Goal: Task Accomplishment & Management: Use online tool/utility

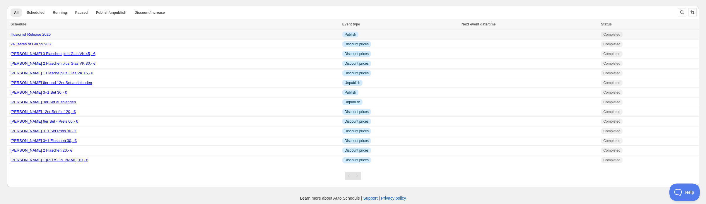
click at [51, 37] on link "Illusionist Release 2025" at bounding box center [31, 34] width 40 height 4
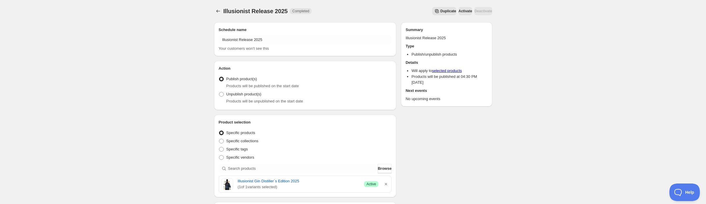
click at [449, 13] on span "Duplicate" at bounding box center [448, 11] width 16 height 5
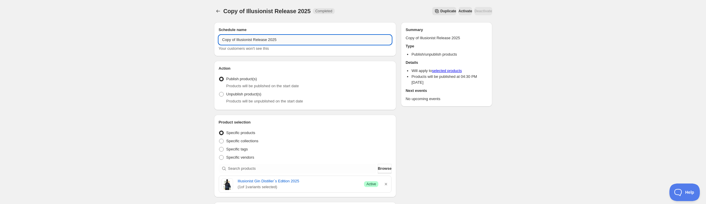
click at [258, 44] on input "Copy of Illusionist Release 2025" at bounding box center [305, 39] width 173 height 9
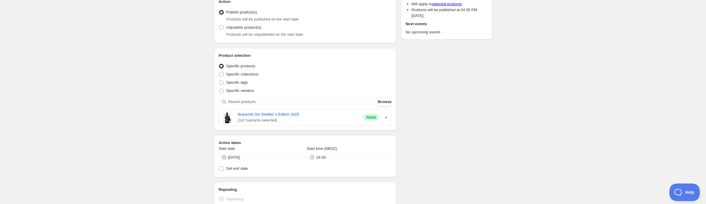
scroll to position [74, 0]
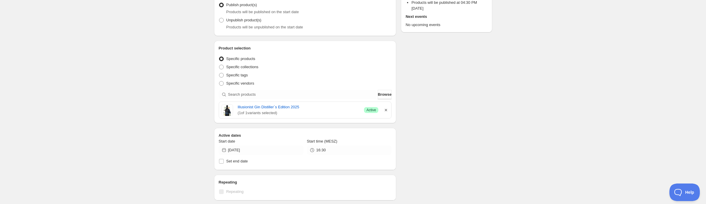
type input "Rumanj mit [PERSON_NAME] Aktivieren"
click at [389, 113] on icon "button" at bounding box center [386, 110] width 6 height 6
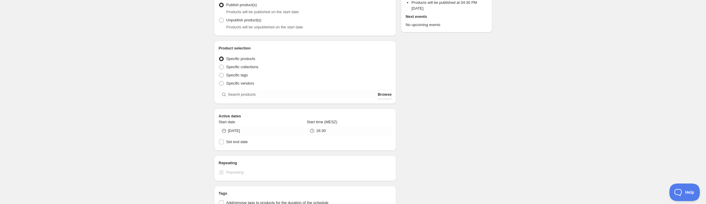
click at [393, 151] on div "Active dates Start date [DATE] Start time (MESZ) 16:30 Set end date" at bounding box center [305, 130] width 182 height 42
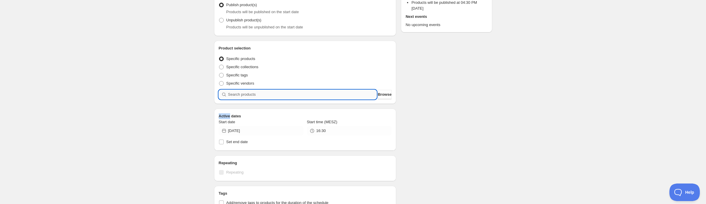
click at [272, 99] on input "search" at bounding box center [302, 94] width 149 height 9
type input "r"
type input "u"
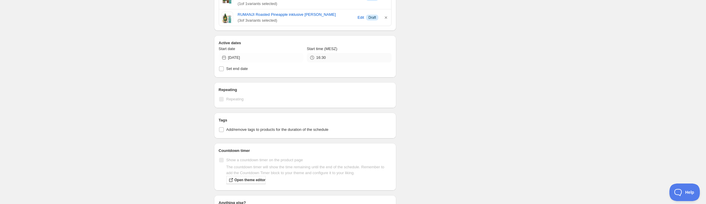
scroll to position [215, 0]
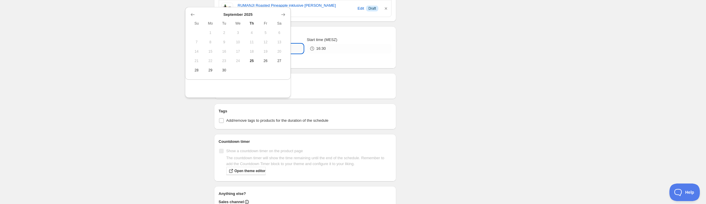
click at [228, 53] on input "[DATE]" at bounding box center [265, 48] width 75 height 9
click at [283, 18] on icon "Show next month, October 2025" at bounding box center [283, 15] width 6 height 6
click at [250, 35] on span "2" at bounding box center [251, 32] width 9 height 5
type input "[DATE]"
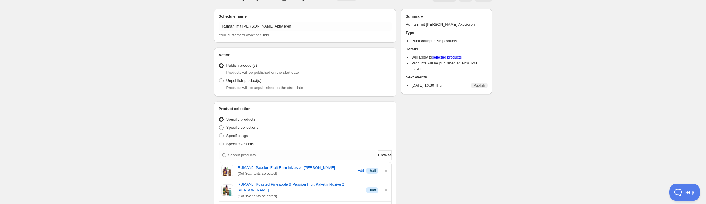
scroll to position [0, 0]
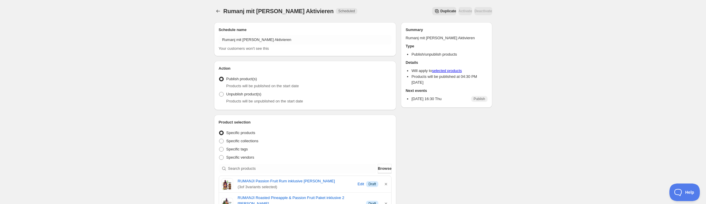
click at [214, 9] on div at bounding box center [218, 11] width 9 height 8
click at [215, 13] on icon "Schedules" at bounding box center [218, 11] width 6 height 6
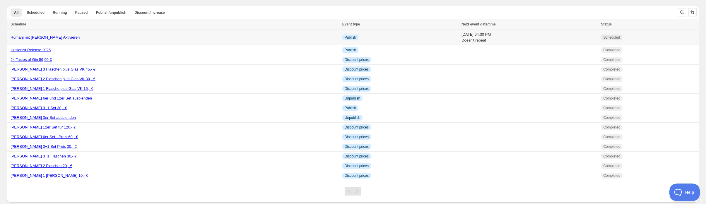
click at [71, 40] on link "Rumanj mit [PERSON_NAME] Aktivieren" at bounding box center [45, 37] width 69 height 4
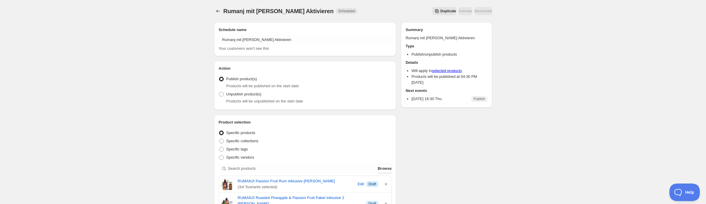
click at [452, 13] on span "Duplicate" at bounding box center [448, 11] width 16 height 5
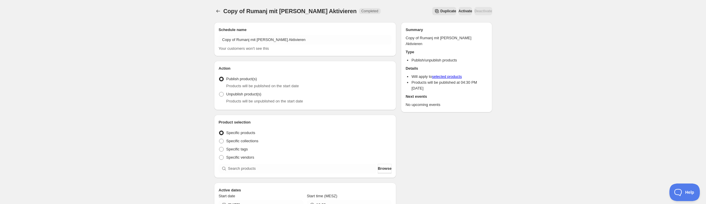
click at [238, 29] on div "Schedule name Copy of Rumanj mit [PERSON_NAME] Aktivieren Your customers won't …" at bounding box center [305, 39] width 182 height 34
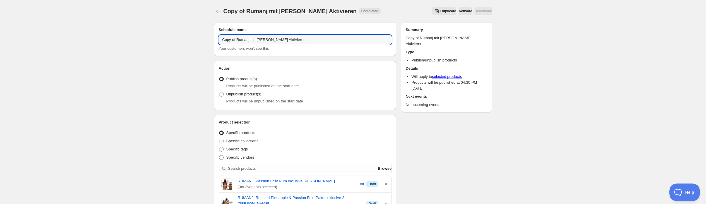
drag, startPoint x: 207, startPoint y: 49, endPoint x: 171, endPoint y: 49, distance: 36.0
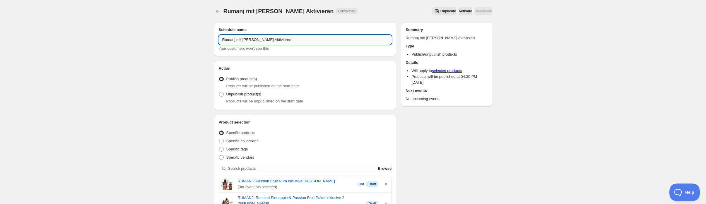
click at [219, 44] on input "Rumanj mit [PERSON_NAME] Aktivieren" at bounding box center [305, 39] width 173 height 9
click at [256, 44] on input "Rumanj OHNE [PERSON_NAME] Aktivieren" at bounding box center [305, 39] width 173 height 9
click at [248, 44] on input "Rumanj OHNE [PERSON_NAME] Aktivieren" at bounding box center [305, 39] width 173 height 9
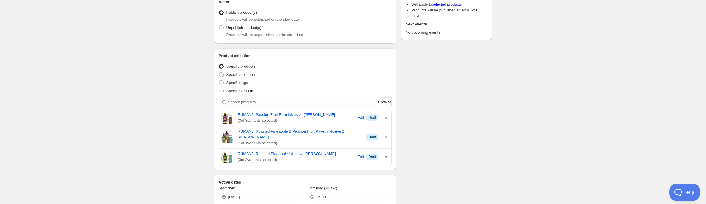
scroll to position [69, 0]
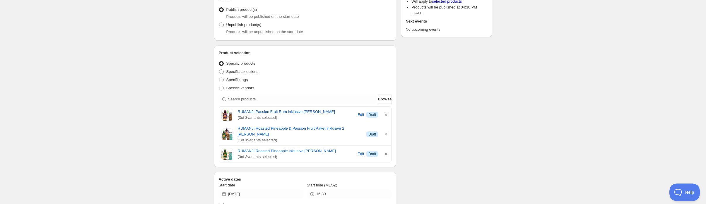
type input "Rumanj OHNE [PERSON_NAME] Deaktivieren"
click at [226, 27] on span "Unpublish product(s)" at bounding box center [243, 25] width 35 height 4
click at [219, 23] on input "Unpublish product(s)" at bounding box center [219, 23] width 0 height 0
radio input "true"
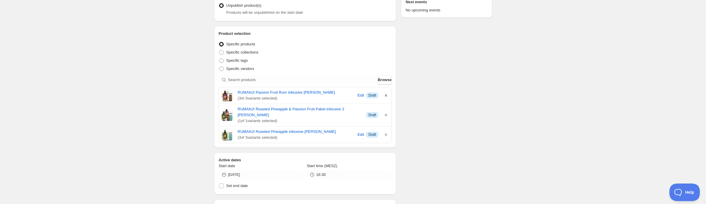
click at [389, 98] on icon "button" at bounding box center [386, 95] width 6 height 6
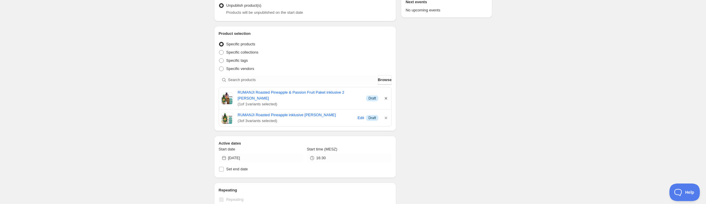
click at [389, 101] on icon "button" at bounding box center [386, 98] width 6 height 6
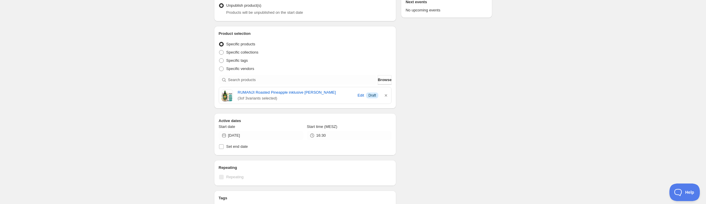
click at [387, 97] on icon "button" at bounding box center [386, 95] width 2 height 2
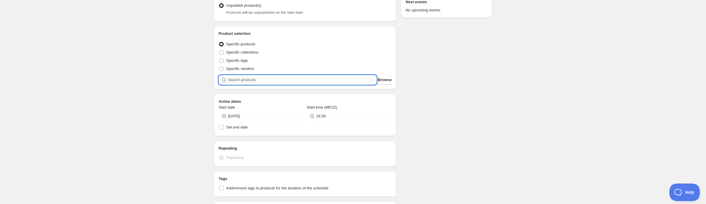
click at [228, 85] on input "search" at bounding box center [302, 79] width 149 height 9
type input "r"
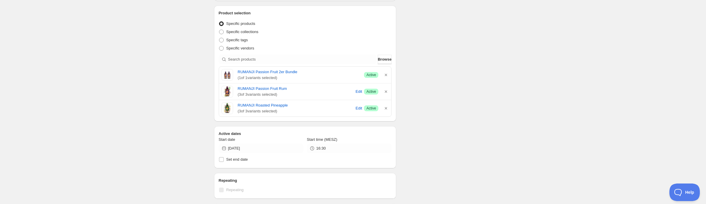
scroll to position [112, 0]
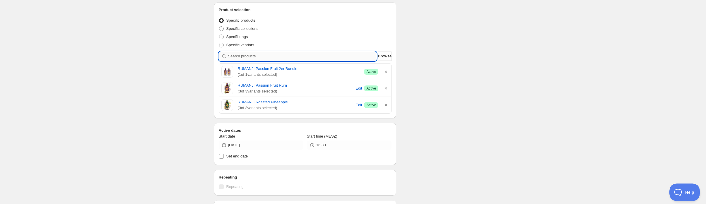
click at [228, 61] on input "search" at bounding box center [302, 56] width 149 height 9
paste input "RUMANJI Roasted Pineapple & Passion Fruit Paket"
type input "RUMANJI Roasted Pineapple & Passion Fruit Paket"
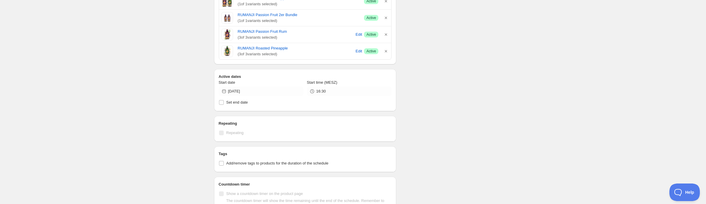
scroll to position [274, 0]
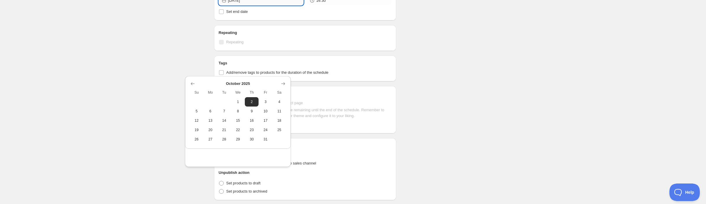
click at [232, 5] on input "[DATE]" at bounding box center [265, 0] width 75 height 9
click at [251, 104] on span "2" at bounding box center [251, 101] width 9 height 5
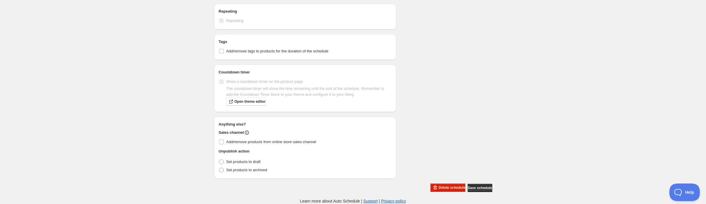
scroll to position [419, 0]
click at [492, 186] on span "Save schedule" at bounding box center [479, 188] width 24 height 5
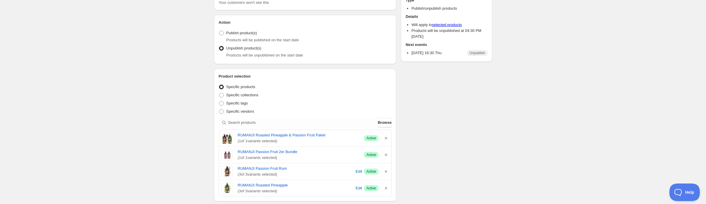
scroll to position [0, 0]
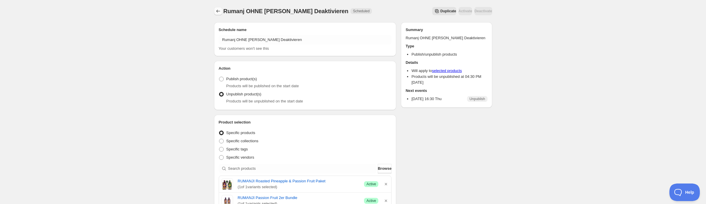
click at [215, 14] on icon "Schedules" at bounding box center [218, 11] width 6 height 6
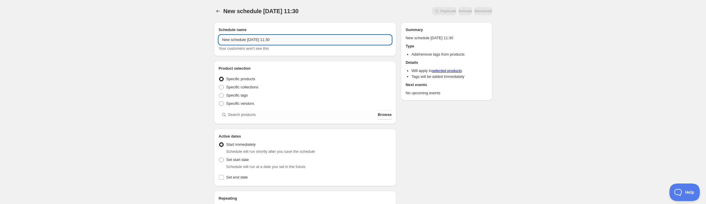
click at [277, 44] on input "New schedule [DATE] 11:30" at bounding box center [305, 39] width 173 height 9
type input "Tags zu Cosmic Cask hinzufügen"
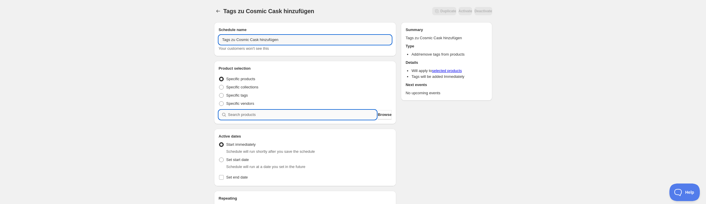
click at [258, 119] on input "search" at bounding box center [302, 114] width 149 height 9
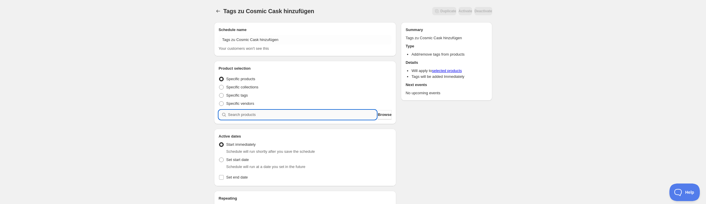
type input "l"
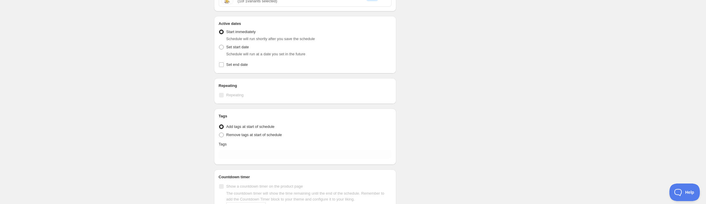
scroll to position [137, 0]
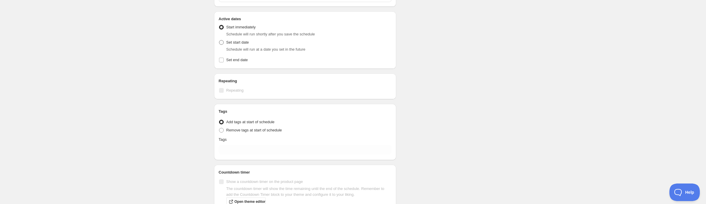
click at [226, 44] on span "Set start date" at bounding box center [237, 42] width 23 height 4
click at [219, 40] on input "Set start date" at bounding box center [219, 40] width 0 height 0
radio input "true"
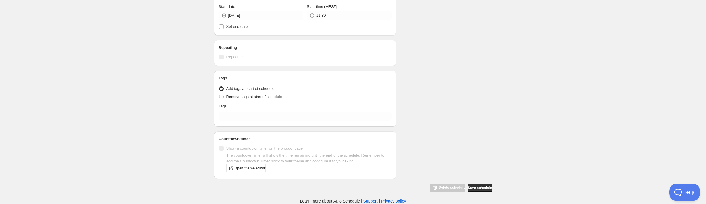
scroll to position [191, 0]
click at [226, 99] on span "Remove tags at start of schedule" at bounding box center [254, 97] width 56 height 4
click at [219, 95] on input "Remove tags at start of schedule" at bounding box center [219, 95] width 0 height 0
radio input "true"
click at [228, 92] on span "Add tags at start of schedule" at bounding box center [250, 89] width 48 height 6
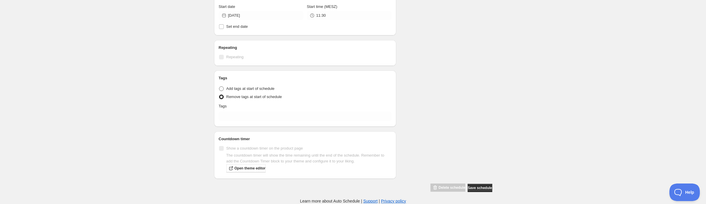
click at [219, 87] on input "Add tags at start of schedule" at bounding box center [219, 86] width 0 height 0
radio input "true"
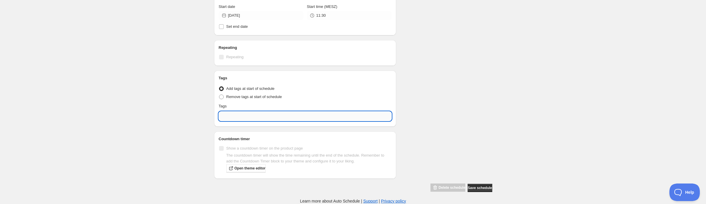
click at [239, 121] on input "text" at bounding box center [305, 115] width 173 height 9
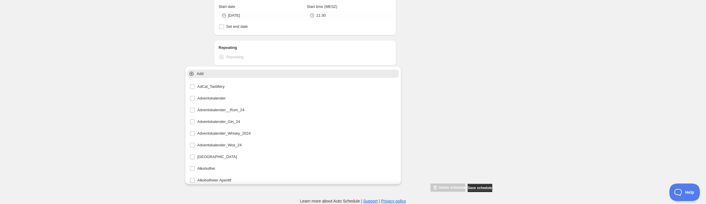
paste input "t2_Q3_25"
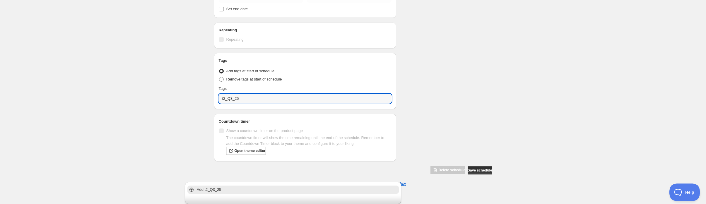
click at [221, 187] on p "Add t2_Q3_25" at bounding box center [297, 190] width 201 height 6
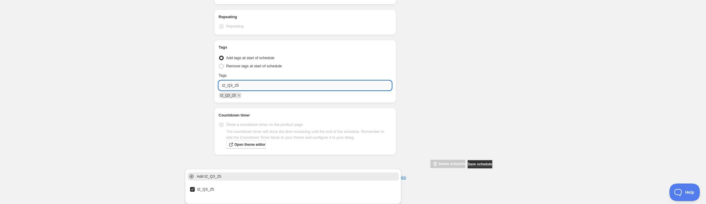
click at [263, 90] on input "t2_Q3_25" at bounding box center [305, 85] width 173 height 9
paste input "Premium"
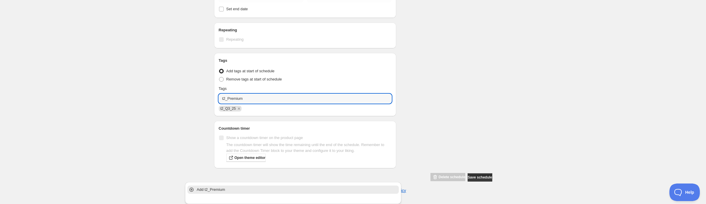
click at [216, 187] on p "Add t2_Premium" at bounding box center [297, 190] width 201 height 6
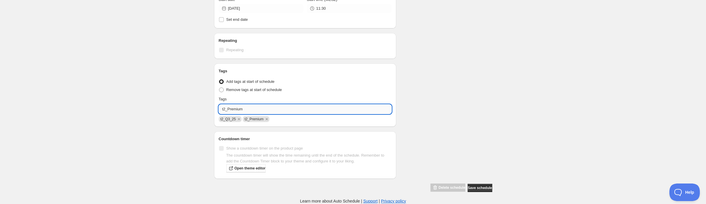
click at [245, 114] on input "t2_Premium" at bounding box center [305, 108] width 173 height 9
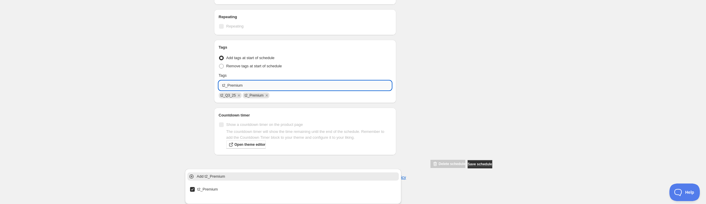
click at [245, 90] on input "t2_Premium" at bounding box center [305, 85] width 173 height 9
paste input "Eigenprodukt"
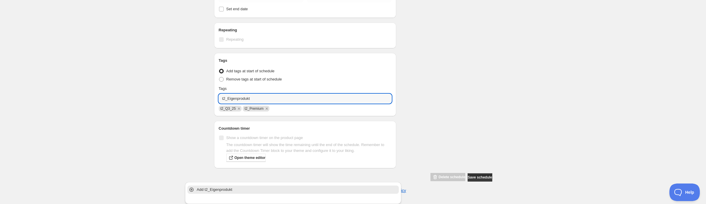
click at [227, 184] on div "Add t2_Eigenprodukt" at bounding box center [293, 190] width 214 height 12
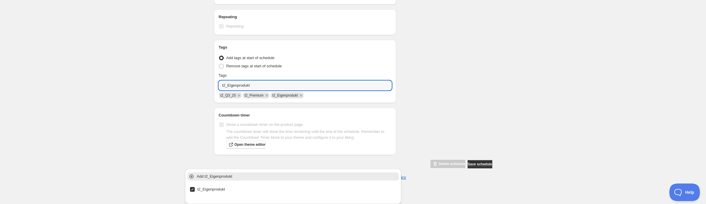
click at [246, 90] on input "t2_Eigenprodukt" at bounding box center [305, 85] width 173 height 9
paste input "Cosmic_Casks"
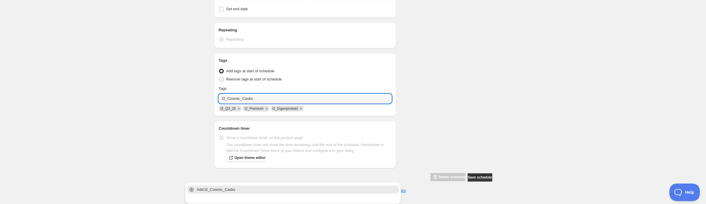
click at [243, 187] on p "Add t2_Cosmic_Casks" at bounding box center [297, 190] width 201 height 6
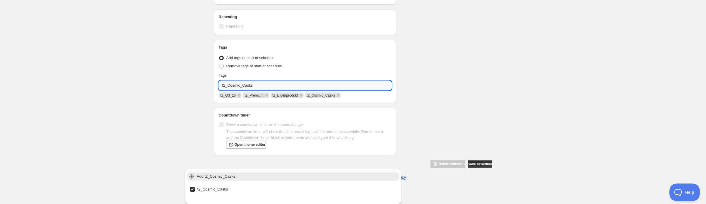
type input "t2_Cosmic_Casks"
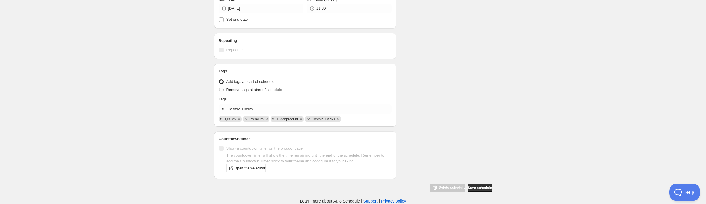
scroll to position [219, 0]
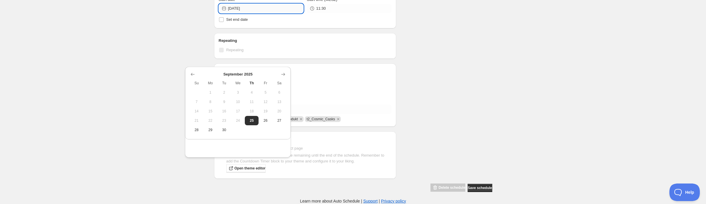
click at [240, 13] on input "[DATE]" at bounding box center [265, 8] width 75 height 9
click at [282, 73] on icon "Show next month, October 2025" at bounding box center [283, 74] width 4 height 3
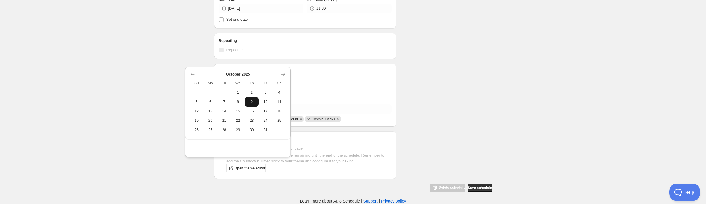
click at [252, 99] on span "9" at bounding box center [251, 101] width 9 height 5
type input "[DATE]"
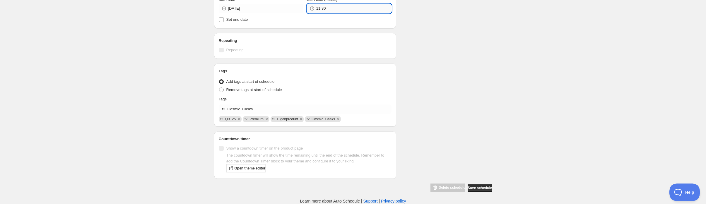
click at [316, 13] on input "11:30" at bounding box center [353, 8] width 75 height 9
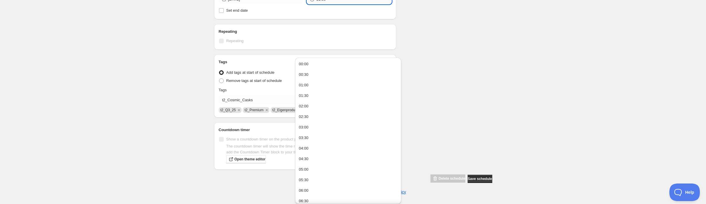
click at [319, 182] on button "23:00" at bounding box center [348, 186] width 102 height 9
type input "23:00"
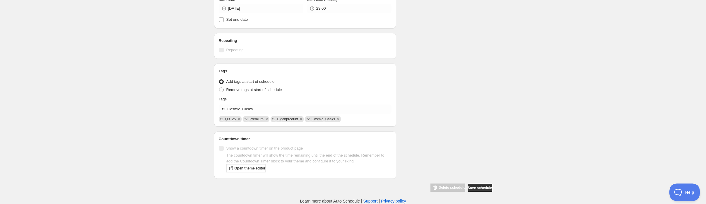
click at [440, 123] on div "Schedule name Tags zu Cosmic Cask hinzufügen Your customers won't see this Prod…" at bounding box center [350, 7] width 283 height 370
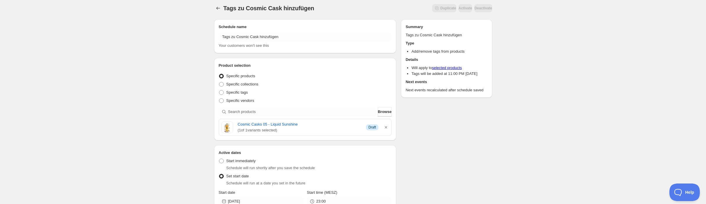
scroll to position [0, 0]
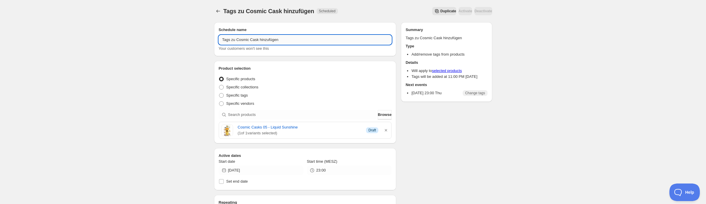
click at [276, 44] on input "Tags zu Cosmic Cask hinzufügen" at bounding box center [305, 39] width 173 height 9
type input "Tags zu Cosmic Cask hinzufügen Release"
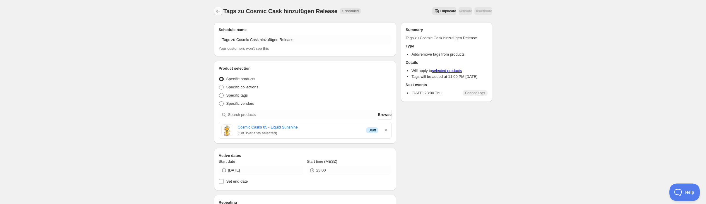
click at [215, 12] on icon "Schedules" at bounding box center [218, 11] width 6 height 6
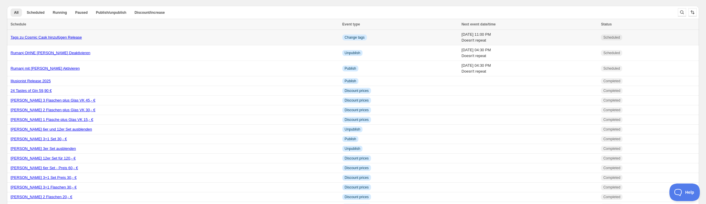
click at [82, 40] on link "Tags zu Cosmic Cask hinzufügen Release" at bounding box center [46, 37] width 71 height 4
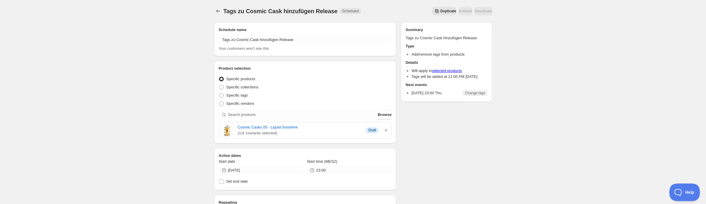
click at [440, 9] on button "Duplicate" at bounding box center [444, 11] width 24 height 8
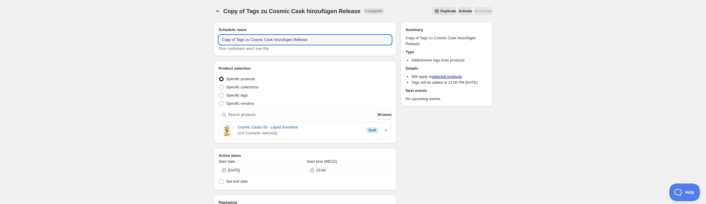
drag, startPoint x: 206, startPoint y: 49, endPoint x: 170, endPoint y: 49, distance: 35.7
click at [207, 49] on div "Copy of Tags zu Cosmic Cask hinzufügen Release. This page is ready Copy of Tags…" at bounding box center [353, 177] width 292 height 354
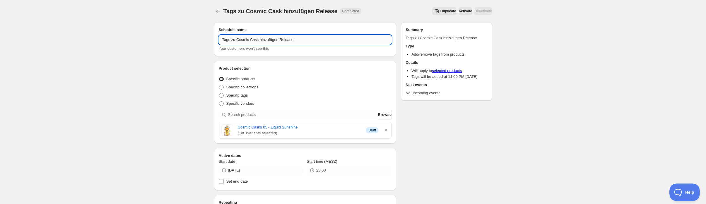
click at [219, 44] on input "Tags zu Cosmic Cask hinzufügen Release" at bounding box center [305, 39] width 173 height 9
click at [253, 44] on input "Tags vom Cosmic Cask hinzufügen Release" at bounding box center [305, 39] width 173 height 9
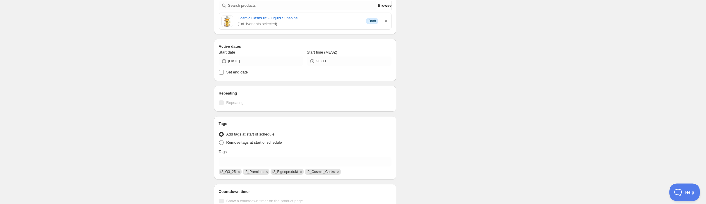
scroll to position [118, 0]
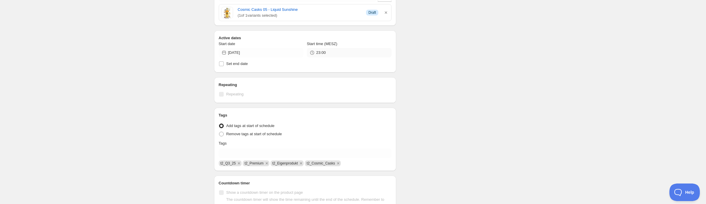
type input "Tags vom Cosmic Cask Entfernen Release"
click at [331, 57] on input "23:00" at bounding box center [353, 52] width 75 height 9
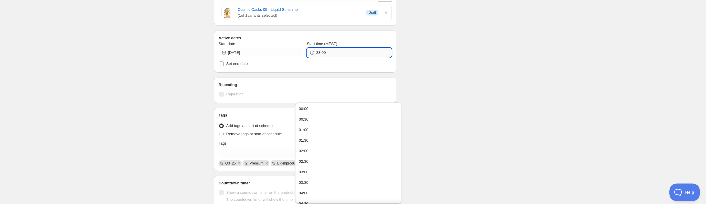
click at [316, 57] on input "23:00" at bounding box center [353, 52] width 75 height 9
type input "22:00"
click at [422, 98] on div "Schedule name Tags vom Cosmic Cask Entfernen Release Your customers won't see t…" at bounding box center [350, 68] width 283 height 337
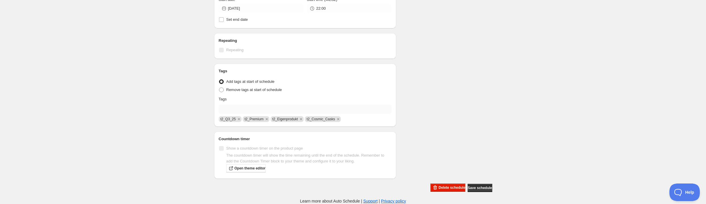
scroll to position [238, 0]
click at [226, 87] on span "Remove tags at start of schedule" at bounding box center [254, 89] width 56 height 4
click at [219, 87] on input "Remove tags at start of schedule" at bounding box center [219, 87] width 0 height 0
radio input "true"
click at [236, 116] on icon "Remove t2_Q3_25" at bounding box center [238, 118] width 5 height 5
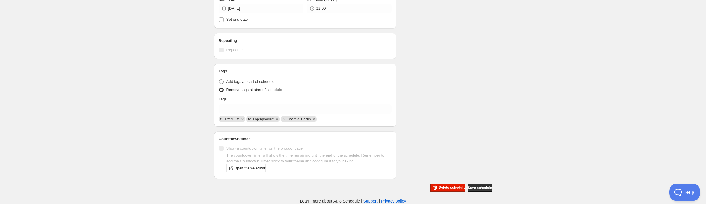
click at [219, 116] on span "t2_Premium" at bounding box center [232, 119] width 27 height 6
click at [240, 116] on icon "Remove t2_Premium" at bounding box center [242, 118] width 5 height 5
click at [220, 117] on span "t2_Eigenprodukt" at bounding box center [232, 119] width 25 height 4
click at [246, 116] on icon "Remove t2_Eigenprodukt" at bounding box center [248, 118] width 5 height 5
click at [249, 116] on icon "Remove t2_Cosmic_Casks" at bounding box center [251, 118] width 5 height 5
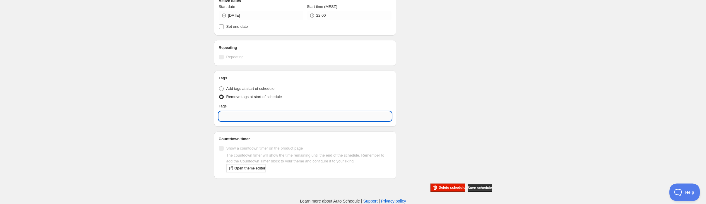
click at [224, 111] on input "text" at bounding box center [305, 115] width 173 height 9
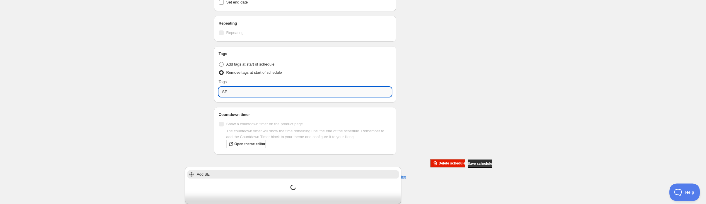
type input "SEA"
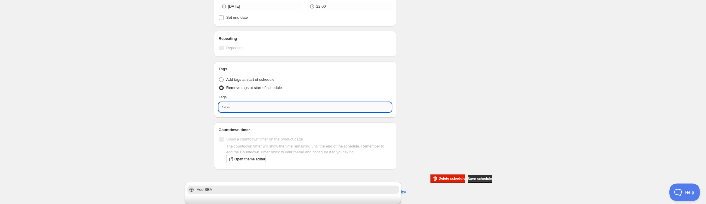
click at [219, 102] on input "SEA" at bounding box center [305, 106] width 173 height 9
type input "S"
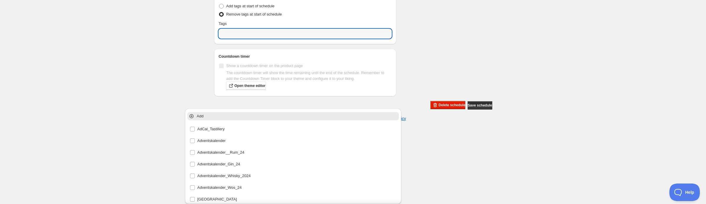
paste input "t2_ignore"
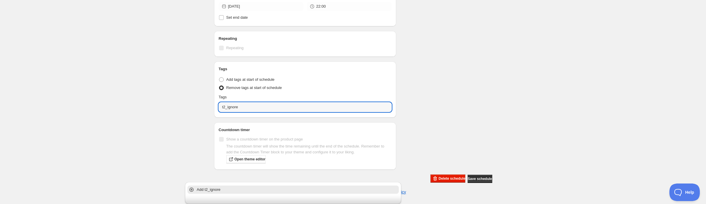
click at [216, 187] on p "Add t2_ignore" at bounding box center [297, 190] width 201 height 6
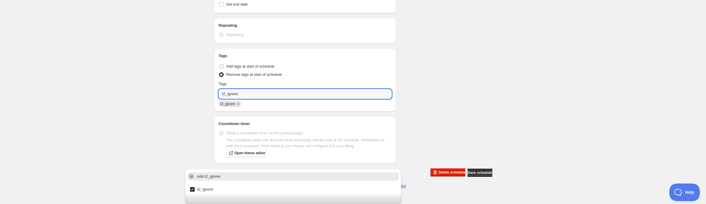
click at [483, 78] on div "Schedule name Tags vom Cosmic Cask Entfernen Release Your customers won't see t…" at bounding box center [350, 9] width 283 height 337
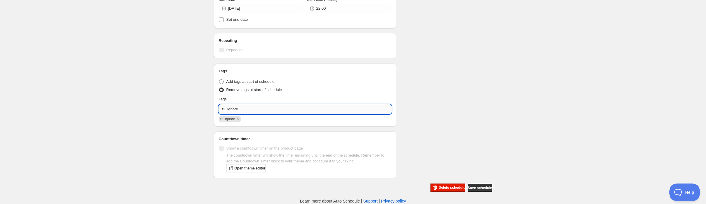
click at [240, 104] on input "t2_ignore" at bounding box center [305, 108] width 173 height 9
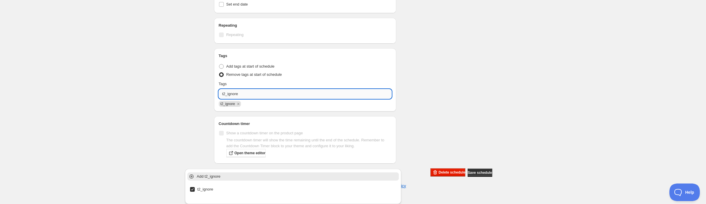
paste input "SEARCHANISE_IGNORE"
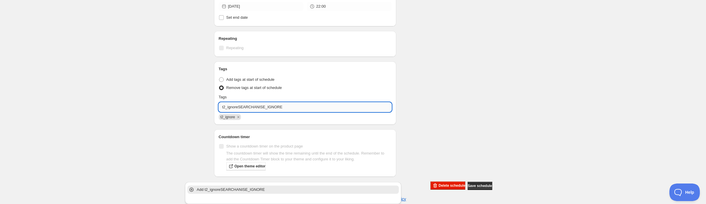
paste input "text"
click at [253, 187] on p "Add SEARCHANISE_IGNORE" at bounding box center [297, 190] width 201 height 6
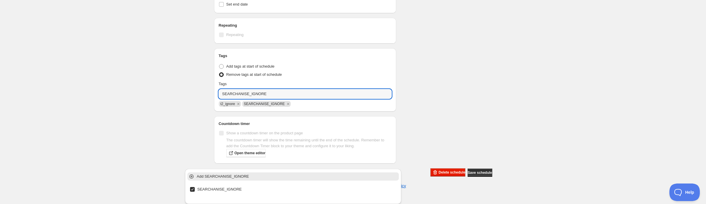
click at [487, 81] on div "Schedule name Tags vom Cosmic Cask Entfernen Release Your customers won't see t…" at bounding box center [350, 9] width 283 height 337
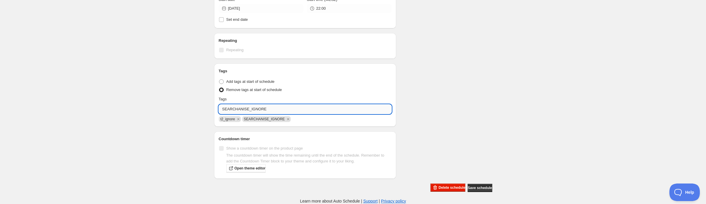
click at [258, 104] on input "SEARCHANISE_IGNORE" at bounding box center [305, 108] width 173 height 9
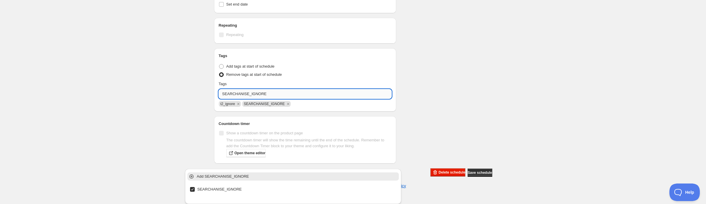
click at [258, 99] on input "SEARCHANISE_IGNORE" at bounding box center [305, 93] width 173 height 9
paste input "no-recommend"
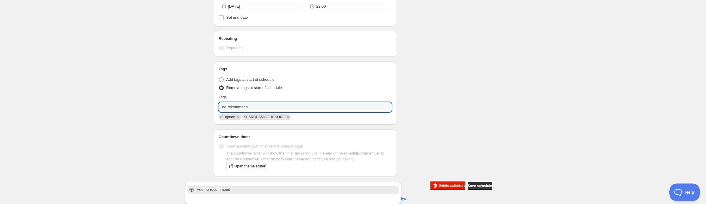
click at [239, 187] on p "Add no-recommend" at bounding box center [297, 190] width 201 height 6
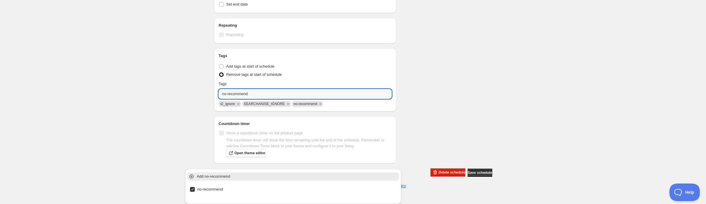
type input "no-recommend"
click at [492, 95] on div "Schedule name Tags vom Cosmic Cask Entfernen Release Your customers won't see t…" at bounding box center [350, 9] width 283 height 337
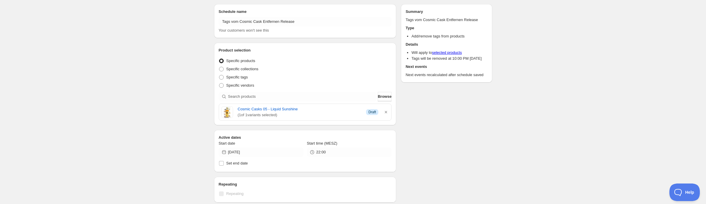
scroll to position [0, 0]
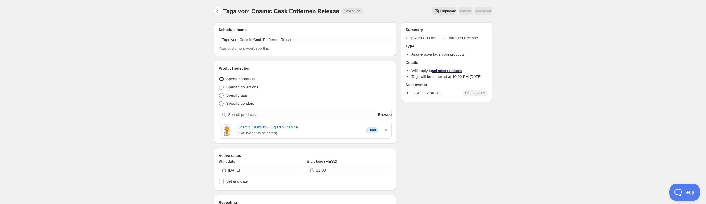
click at [216, 13] on icon "Schedules" at bounding box center [218, 11] width 4 height 3
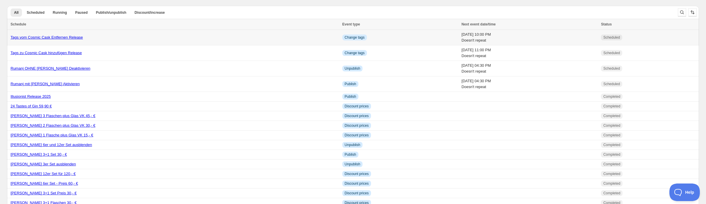
click at [51, 40] on link "Tags vom Cosmic Cask Entfernen Release" at bounding box center [47, 37] width 72 height 4
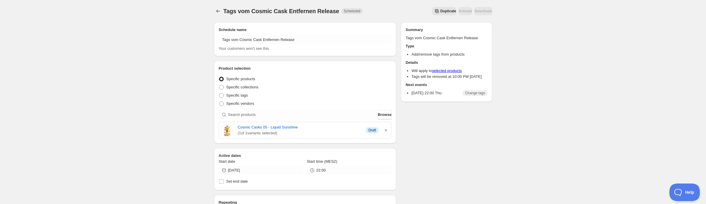
click at [455, 13] on span "Duplicate" at bounding box center [448, 11] width 16 height 5
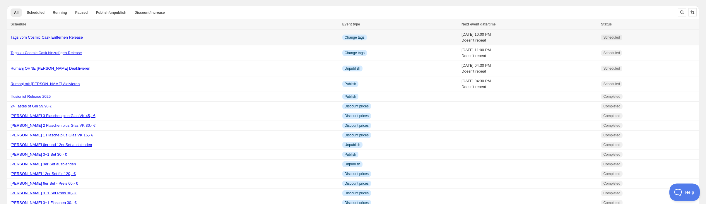
click at [81, 40] on link "Tags vom Cosmic Cask Entfernen Release" at bounding box center [47, 37] width 72 height 4
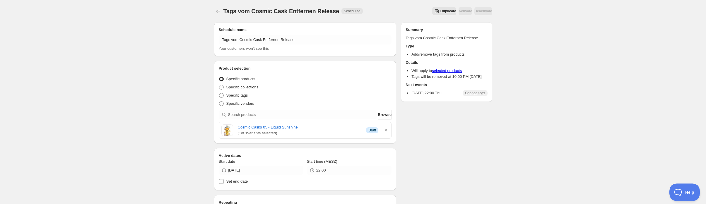
click at [446, 13] on span "Duplicate" at bounding box center [448, 11] width 16 height 5
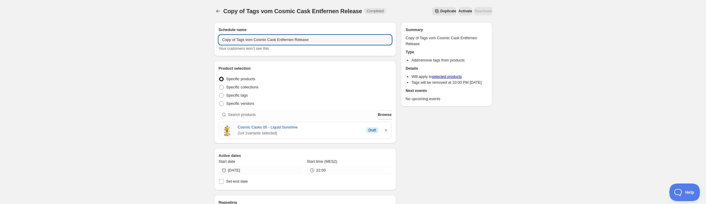
drag, startPoint x: 206, startPoint y: 49, endPoint x: 172, endPoint y: 50, distance: 33.7
click at [207, 50] on div "Copy of Tags vom Cosmic Cask Entfernen Release. This page is ready Copy of Tags…" at bounding box center [353, 177] width 292 height 354
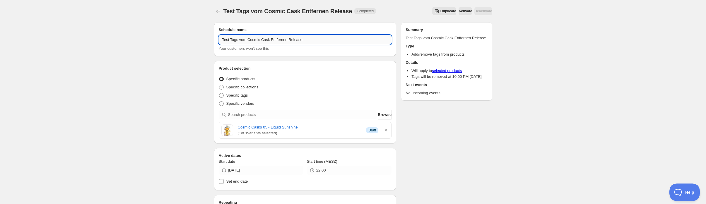
drag, startPoint x: 213, startPoint y: 51, endPoint x: 340, endPoint y: 51, distance: 127.0
click at [340, 44] on input "Test Tags vom Cosmic Cask Entfernen Release" at bounding box center [305, 39] width 173 height 9
type input "Test Tags entfernen"
click at [327, 56] on div "Schedule name Test Tags entfernen Your customers won't see this" at bounding box center [305, 39] width 182 height 34
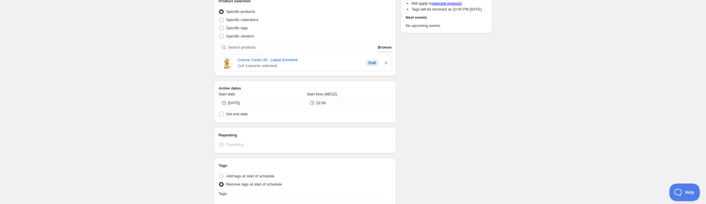
scroll to position [68, 0]
click at [241, 107] on input "[DATE]" at bounding box center [265, 101] width 75 height 9
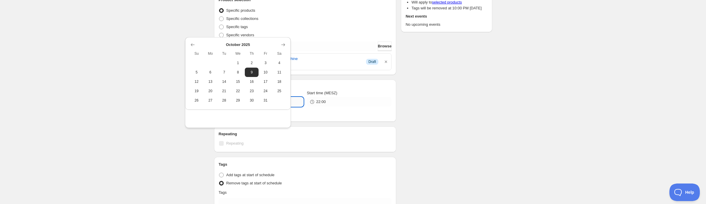
click at [228, 107] on input "[DATE]" at bounding box center [265, 101] width 75 height 9
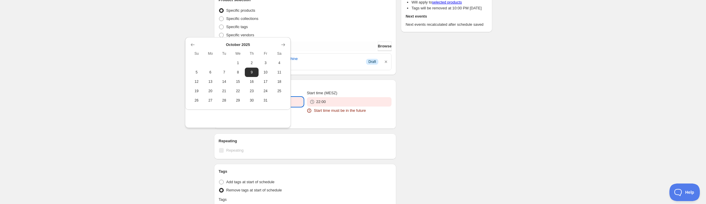
drag, startPoint x: 219, startPoint y: 146, endPoint x: 242, endPoint y: 146, distance: 23.1
click at [242, 107] on input "[DATE]" at bounding box center [265, 101] width 75 height 9
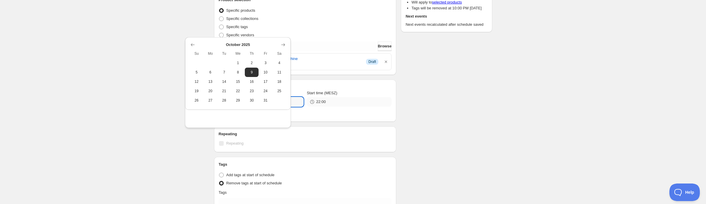
type input "[DATE]"
click at [320, 107] on input "22:00" at bounding box center [353, 101] width 75 height 9
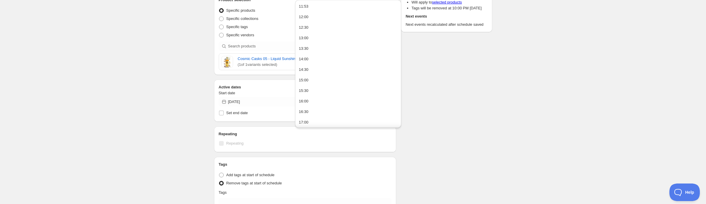
click at [320, 107] on input "22:00" at bounding box center [353, 101] width 75 height 9
click at [324, 107] on input "22:00" at bounding box center [353, 101] width 75 height 9
type input "11:55"
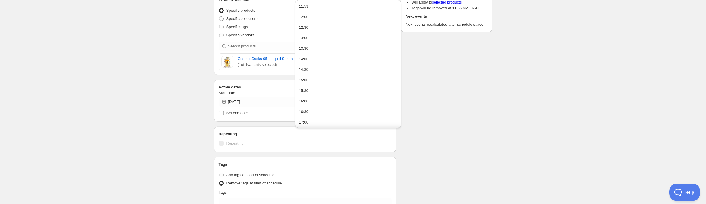
click at [474, 145] on div "Schedule name Test Tags entfernen Your customers won't see this Product selecti…" at bounding box center [350, 117] width 283 height 337
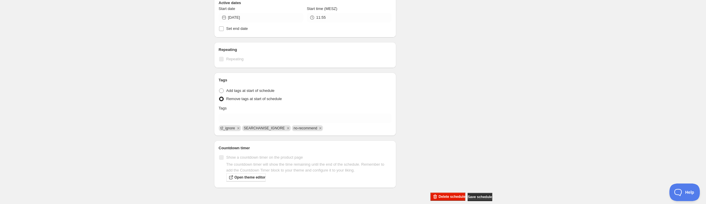
scroll to position [210, 0]
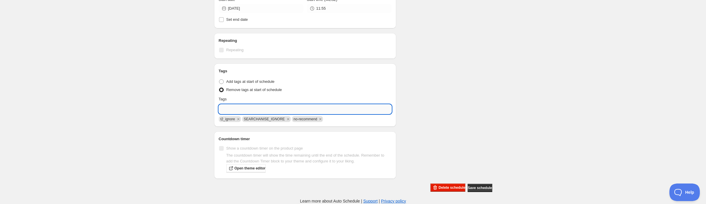
click at [260, 114] on input "text" at bounding box center [305, 108] width 173 height 9
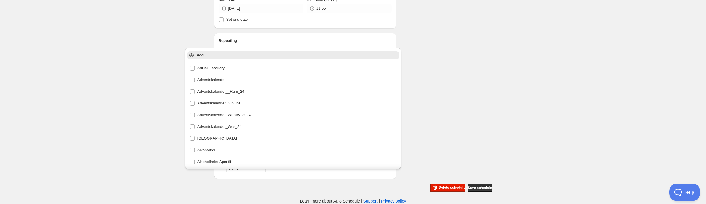
click at [237, 120] on icon "Remove t2_ignore" at bounding box center [238, 119] width 2 height 2
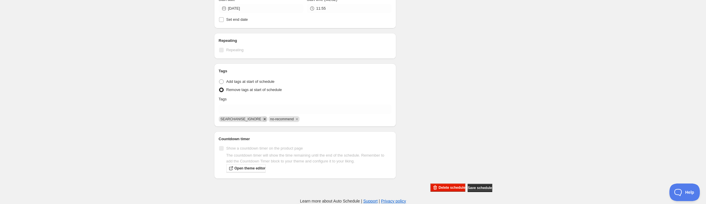
click at [262, 122] on icon "Remove SEARCHANISE_IGNORE" at bounding box center [264, 118] width 5 height 5
click at [246, 120] on icon "Remove no-recommend" at bounding box center [247, 119] width 2 height 2
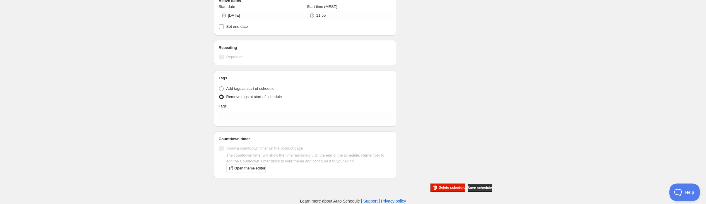
click at [234, 122] on div "Tags Tag type Add tags at start of schedule Remove tags at start of schedule Ta…" at bounding box center [305, 98] width 173 height 47
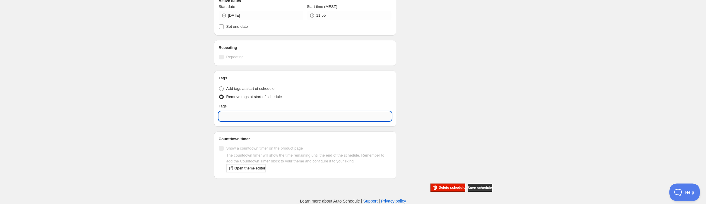
click at [254, 121] on input "text" at bounding box center [305, 115] width 173 height 9
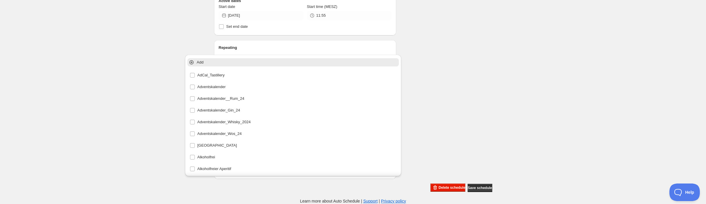
paste input "t2_Rum"
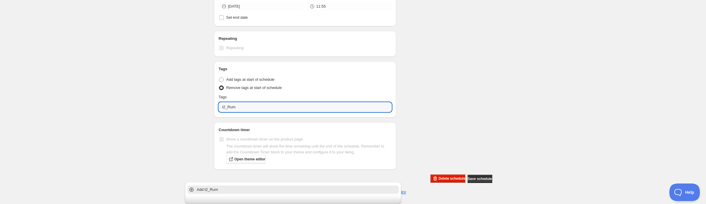
type input "t2_Rum"
click at [444, 105] on div "Schedule name Test Tags entfernen Your customers won't see this Product selecti…" at bounding box center [350, 18] width 283 height 329
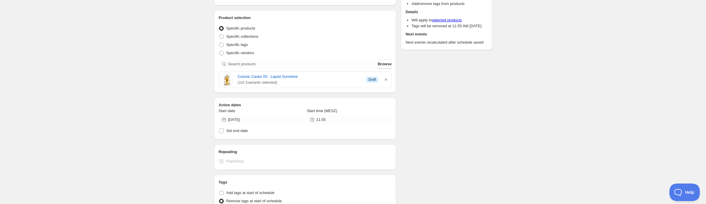
scroll to position [41, 0]
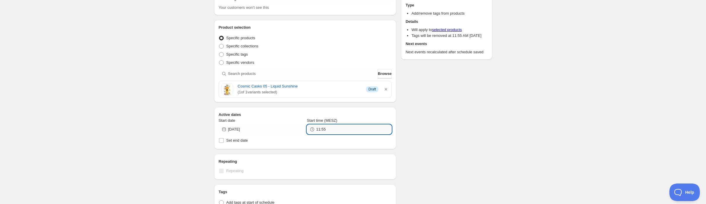
click at [336, 134] on input "11:55" at bounding box center [353, 129] width 75 height 9
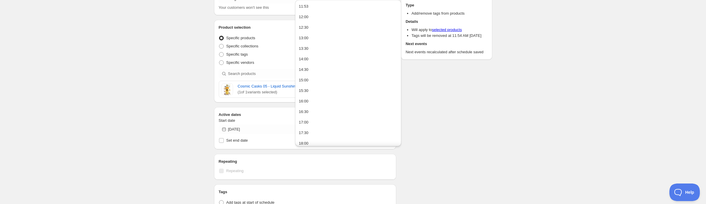
click at [450, 119] on div "Schedule name Test Tags entfernen Your customers won't see this Product selecti…" at bounding box center [350, 141] width 283 height 329
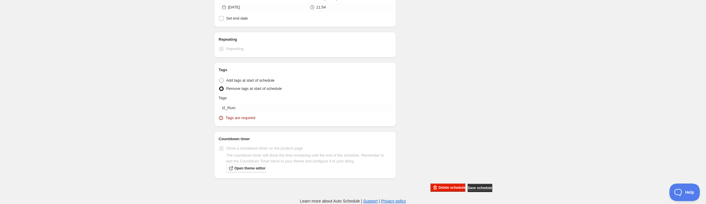
scroll to position [214, 0]
click at [347, 12] on input "11:54" at bounding box center [353, 7] width 75 height 9
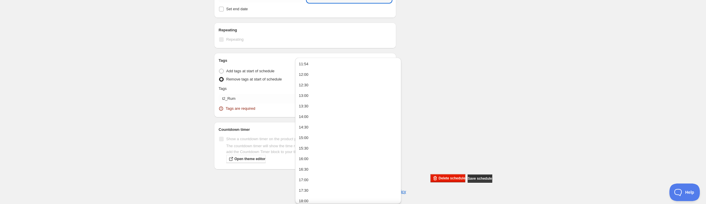
type input "11:55"
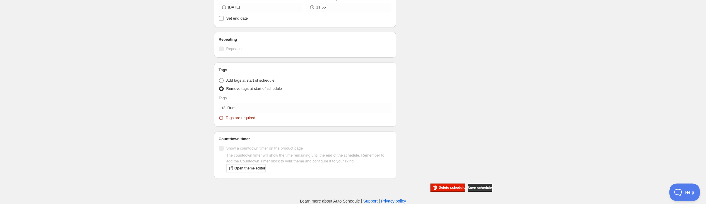
scroll to position [267, 0]
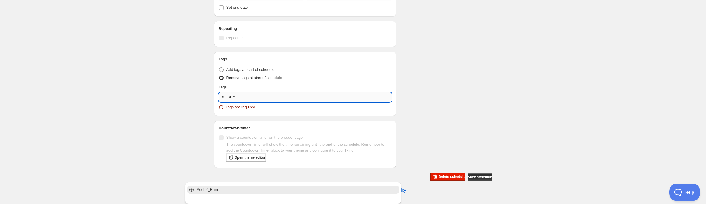
click at [219, 102] on input "t2_Rum" at bounding box center [305, 96] width 173 height 9
click at [218, 187] on p "Add t2_Rum" at bounding box center [297, 190] width 201 height 6
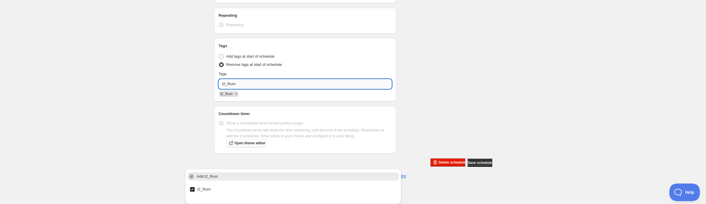
click at [241, 89] on input "t2_Rum" at bounding box center [305, 83] width 173 height 9
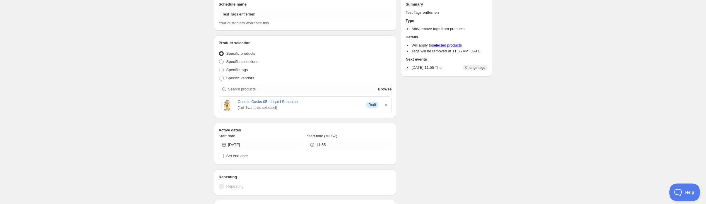
scroll to position [0, 0]
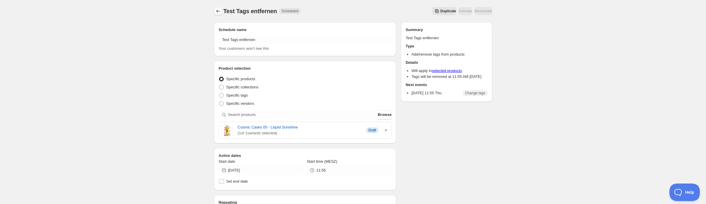
click at [215, 14] on icon "Schedules" at bounding box center [218, 11] width 6 height 6
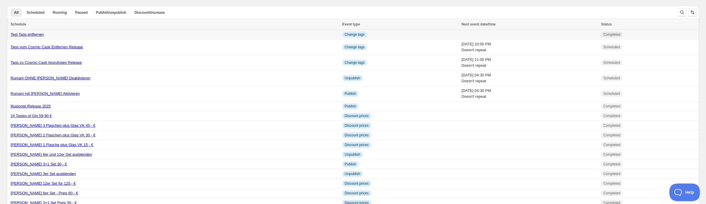
click at [44, 37] on link "Test Tags entfernen" at bounding box center [27, 34] width 33 height 4
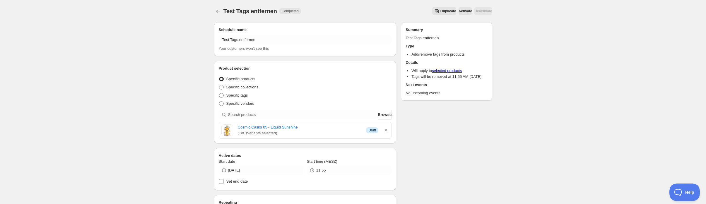
click at [223, 11] on span "Test Tags entfernen" at bounding box center [250, 11] width 54 height 6
click at [215, 12] on icon "Schedules" at bounding box center [218, 11] width 6 height 6
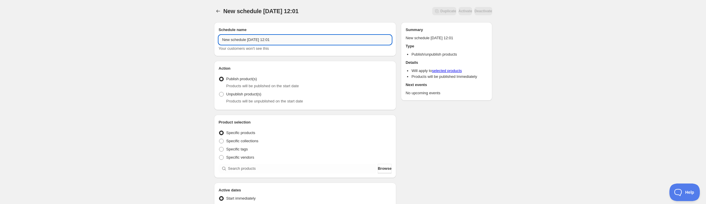
click at [286, 44] on input "New schedule [DATE] 12:01" at bounding box center [305, 39] width 173 height 9
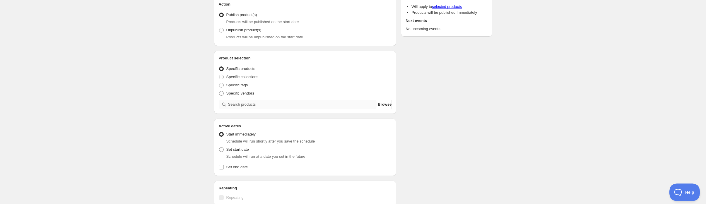
scroll to position [67, 0]
type input "Cosmic Cask Liquid Sunshine aktivieren"
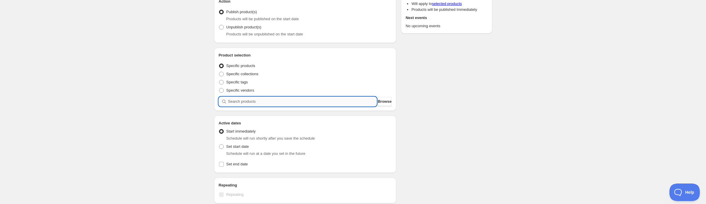
click at [248, 106] on input "search" at bounding box center [302, 101] width 149 height 9
type input "l"
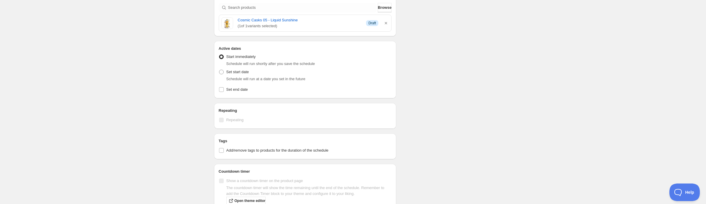
scroll to position [192, 0]
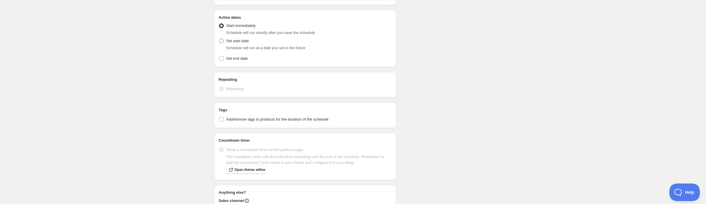
click at [219, 43] on span at bounding box center [221, 41] width 5 height 5
click at [219, 39] on input "Set start date" at bounding box center [219, 39] width 0 height 0
radio input "true"
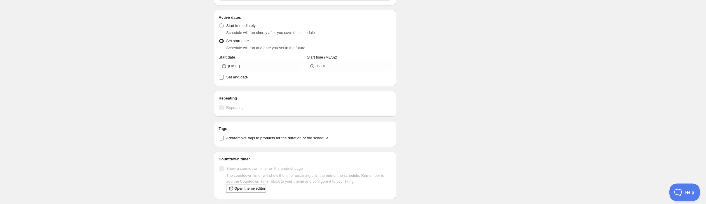
scroll to position [226, 0]
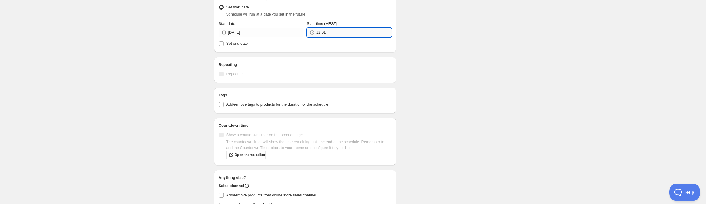
click at [322, 37] on input "12:01" at bounding box center [353, 32] width 75 height 9
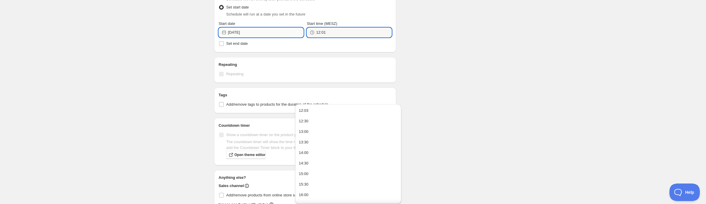
click at [251, 37] on input "[DATE]" at bounding box center [265, 32] width 75 height 9
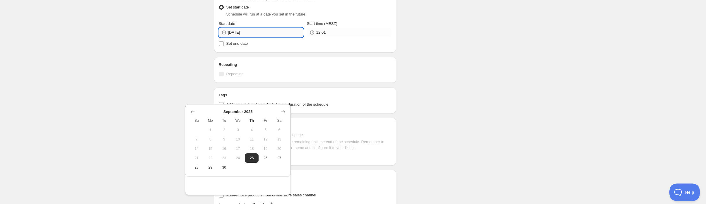
type input "[DATE]"
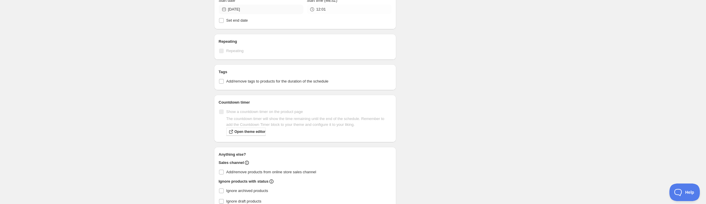
scroll to position [214, 0]
click at [241, 15] on input "[DATE]" at bounding box center [265, 10] width 75 height 9
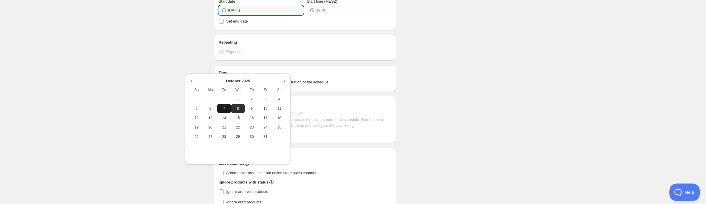
click at [226, 111] on span "7" at bounding box center [223, 108] width 9 height 5
type input "[DATE]"
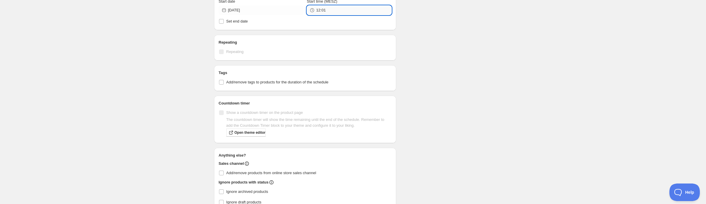
click at [316, 15] on input "12:01" at bounding box center [353, 10] width 75 height 9
type input "23:01"
click at [431, 88] on div "Schedule name Cosmic Cask Liquid Sunshine aktivieren Your customers won't see t…" at bounding box center [350, 14] width 283 height 421
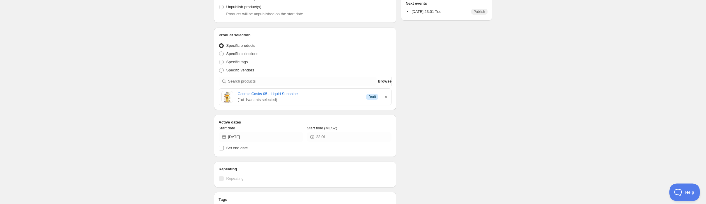
scroll to position [0, 0]
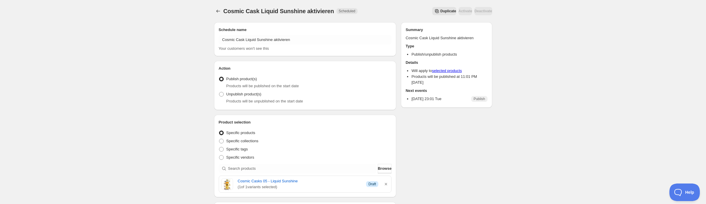
click at [215, 14] on icon "Schedules" at bounding box center [218, 11] width 6 height 6
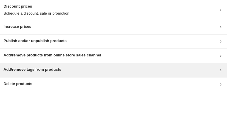
click at [87, 77] on div "Add/remove tags from products" at bounding box center [113, 70] width 227 height 14
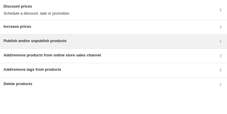
click at [65, 44] on h3 "Publish and/or unpublish products" at bounding box center [35, 41] width 63 height 6
